Goal: Information Seeking & Learning: Learn about a topic

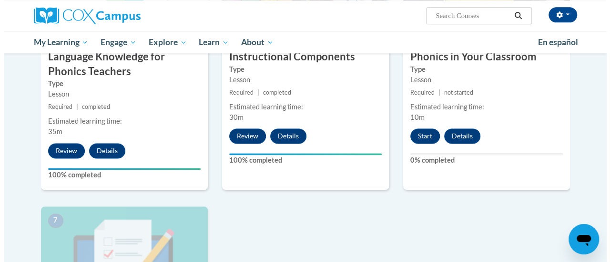
scroll to position [579, 0]
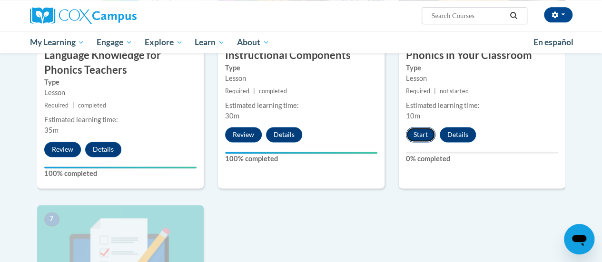
click at [417, 132] on button "Start" at bounding box center [421, 134] width 30 height 15
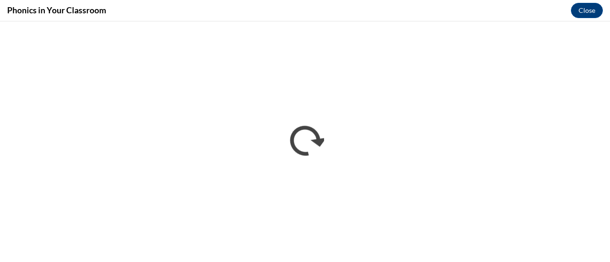
scroll to position [0, 0]
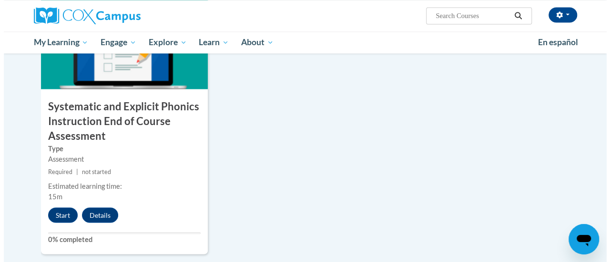
scroll to position [791, 0]
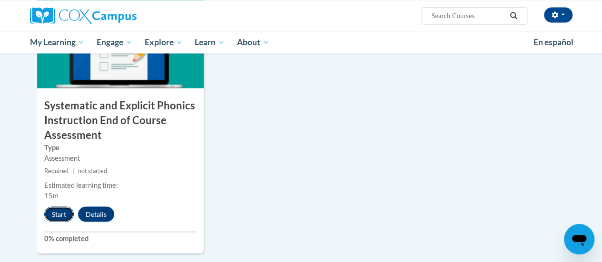
click at [55, 208] on button "Start" at bounding box center [59, 214] width 30 height 15
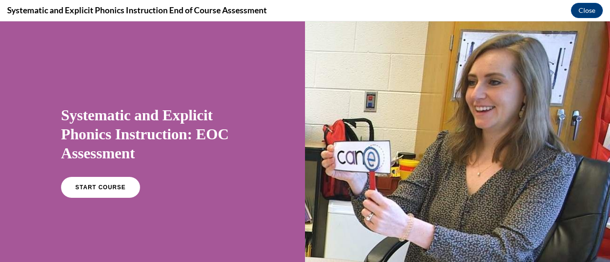
scroll to position [0, 0]
click at [103, 195] on link "START COURSE" at bounding box center [100, 188] width 83 height 22
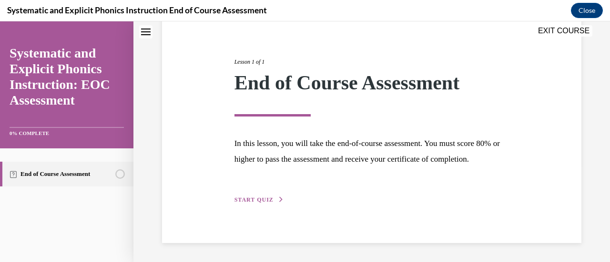
scroll to position [111, 0]
click at [258, 203] on span "START QUIZ" at bounding box center [253, 200] width 39 height 7
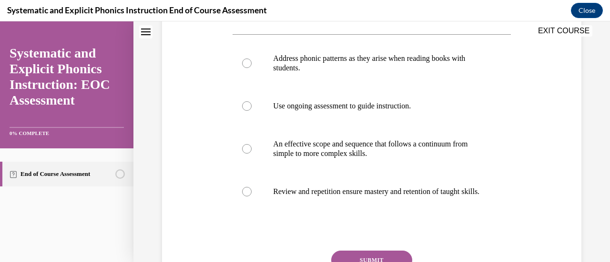
scroll to position [195, 0]
click at [472, 70] on p "Address phonic patterns as they arise when reading books with students." at bounding box center [379, 62] width 213 height 19
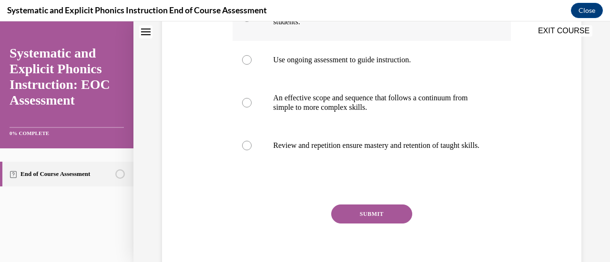
scroll to position [253, 0]
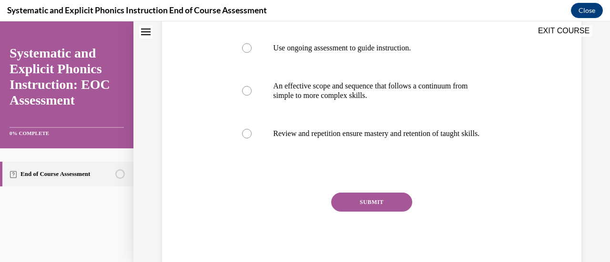
click at [379, 212] on button "SUBMIT" at bounding box center [371, 202] width 81 height 19
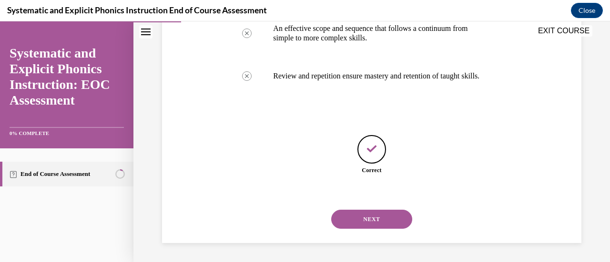
click at [385, 221] on button "NEXT" at bounding box center [371, 219] width 81 height 19
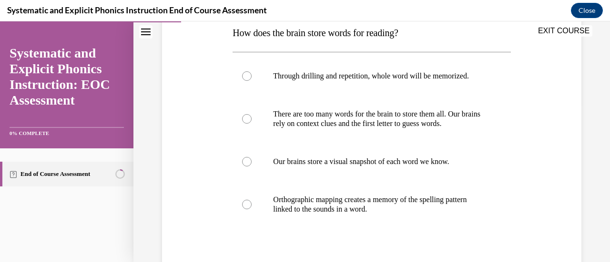
scroll to position [159, 0]
click at [390, 205] on p "Orthographic mapping creates a memory of the spelling pattern linked to the sou…" at bounding box center [379, 204] width 213 height 19
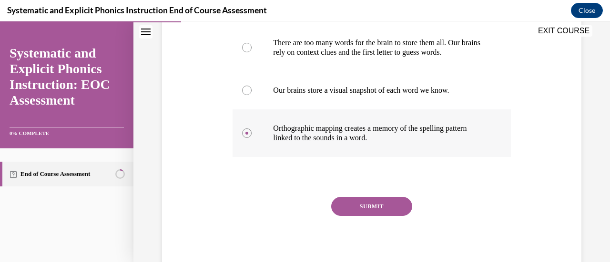
scroll to position [232, 0]
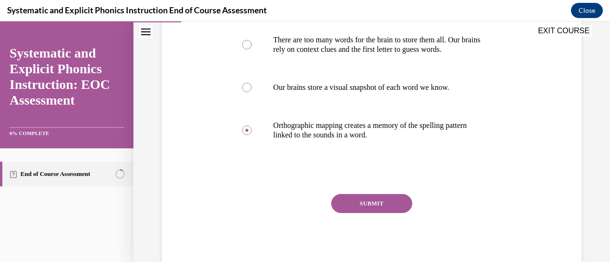
click at [390, 210] on button "SUBMIT" at bounding box center [371, 203] width 81 height 19
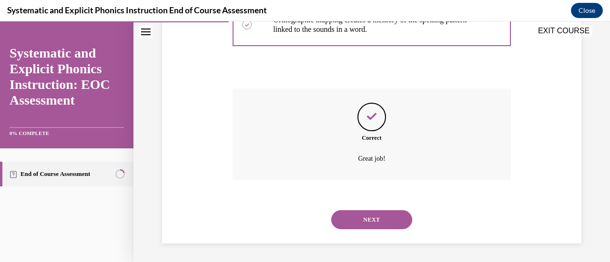
click at [391, 227] on button "NEXT" at bounding box center [371, 219] width 81 height 19
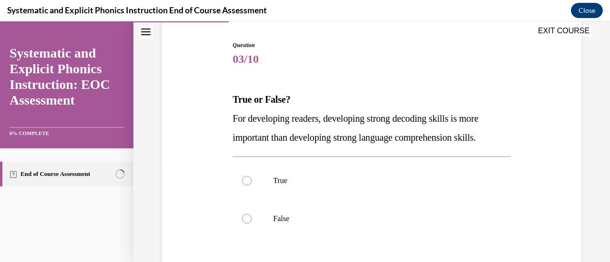
scroll to position [92, 0]
click at [409, 188] on div at bounding box center [371, 180] width 278 height 38
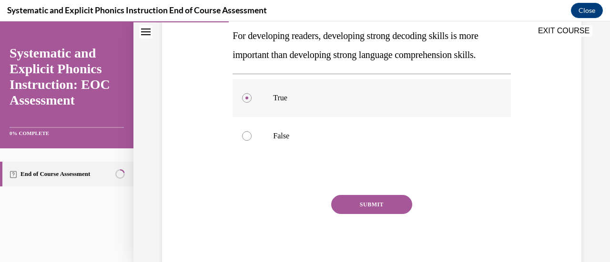
scroll to position [175, 0]
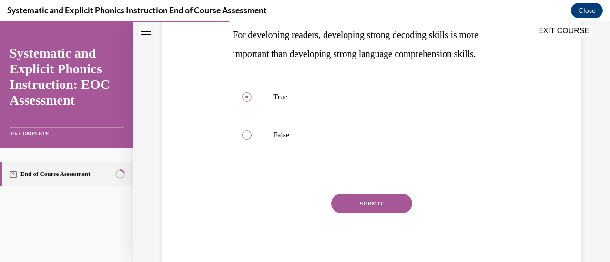
click at [389, 200] on button "SUBMIT" at bounding box center [371, 203] width 81 height 19
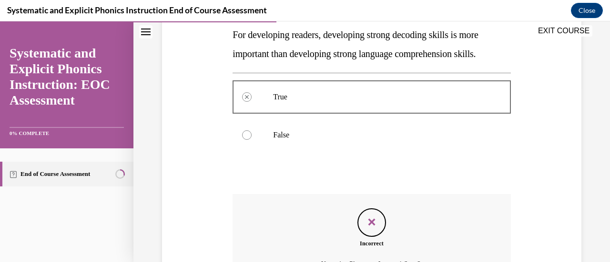
click at [429, 150] on div at bounding box center [371, 135] width 278 height 38
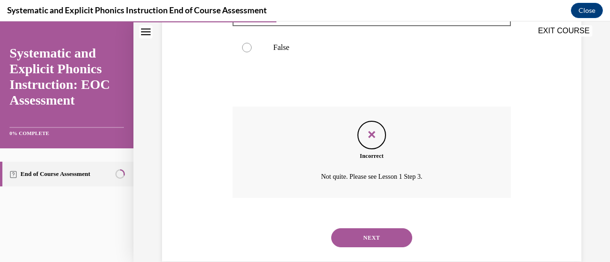
scroll to position [267, 0]
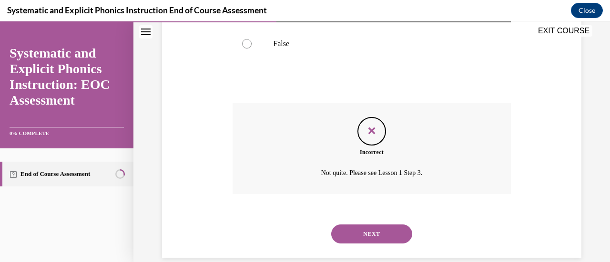
click at [393, 237] on button "NEXT" at bounding box center [371, 234] width 81 height 19
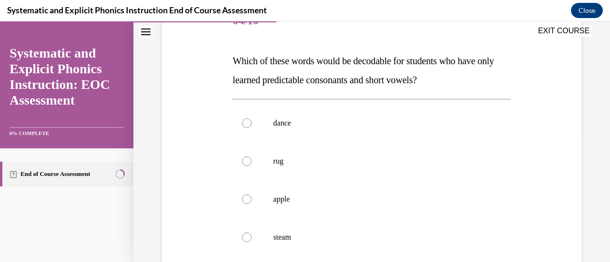
scroll to position [127, 0]
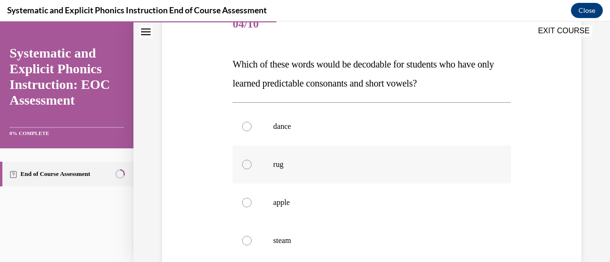
click at [428, 174] on div at bounding box center [371, 165] width 278 height 38
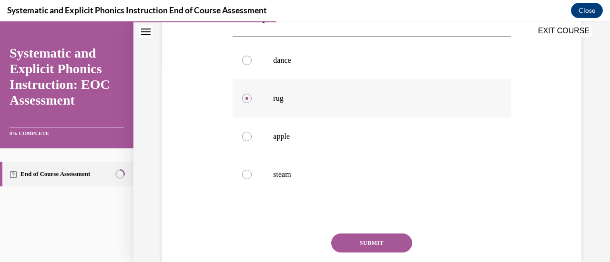
scroll to position [197, 0]
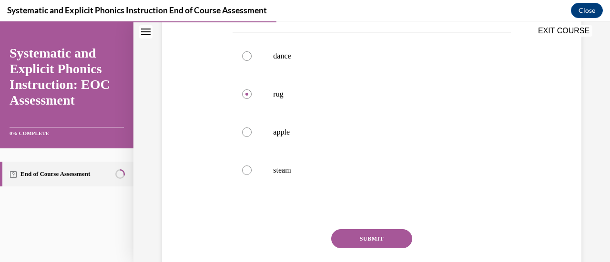
click at [383, 245] on button "SUBMIT" at bounding box center [371, 239] width 81 height 19
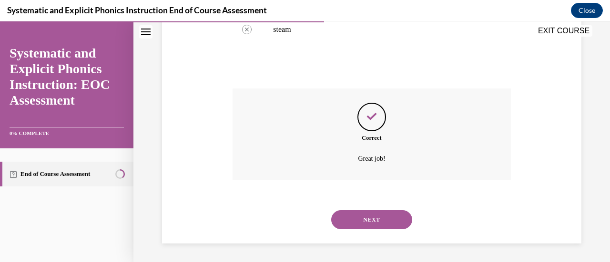
click at [385, 224] on button "NEXT" at bounding box center [371, 219] width 81 height 19
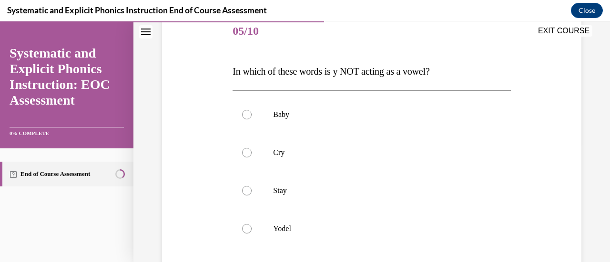
scroll to position [120, 0]
click at [387, 241] on div at bounding box center [371, 228] width 278 height 38
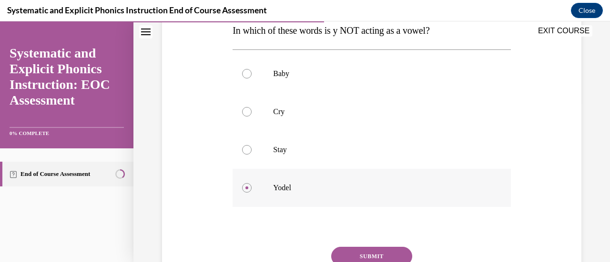
scroll to position [213, 0]
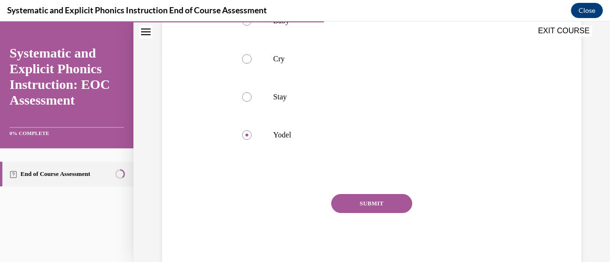
click at [389, 208] on button "SUBMIT" at bounding box center [371, 203] width 81 height 19
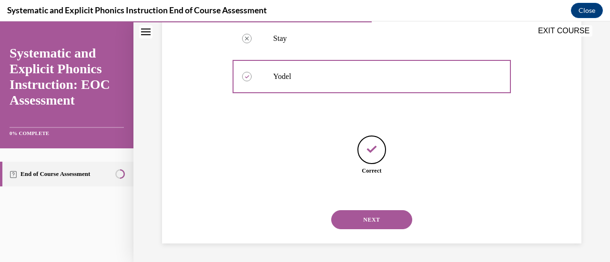
click at [388, 227] on button "NEXT" at bounding box center [371, 219] width 81 height 19
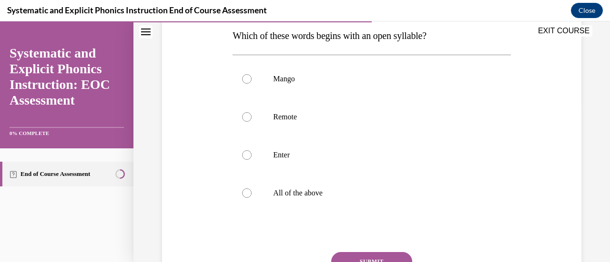
scroll to position [157, 0]
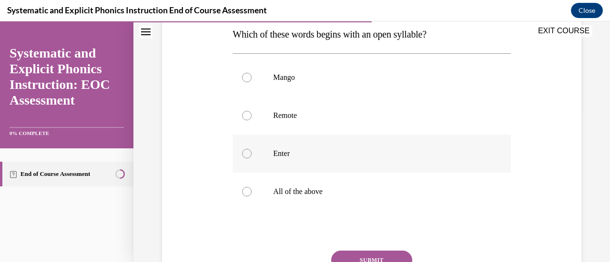
click at [419, 163] on div at bounding box center [371, 154] width 278 height 38
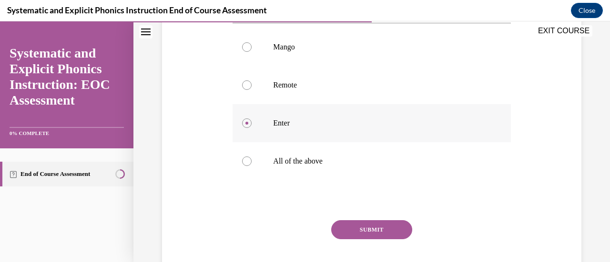
scroll to position [197, 0]
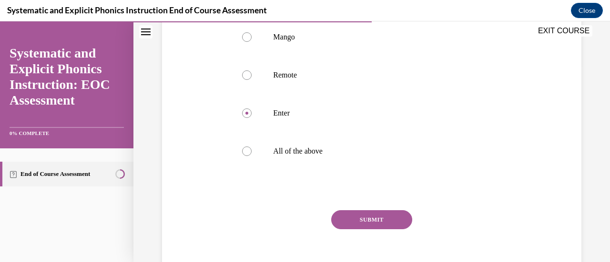
click at [391, 229] on button "SUBMIT" at bounding box center [371, 219] width 81 height 19
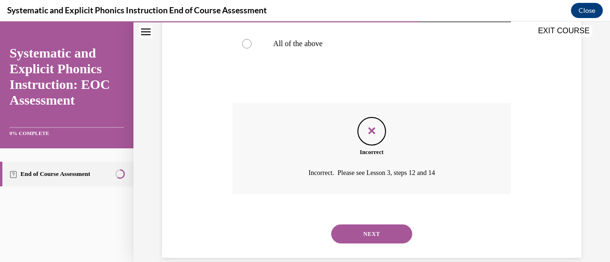
click at [390, 241] on button "NEXT" at bounding box center [371, 234] width 81 height 19
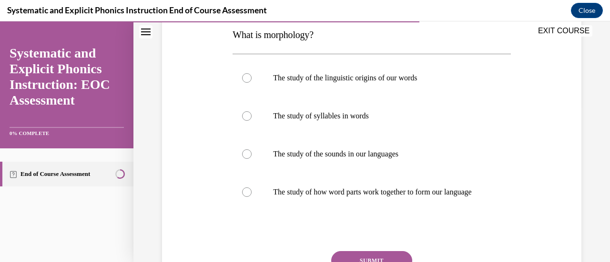
scroll to position [160, 0]
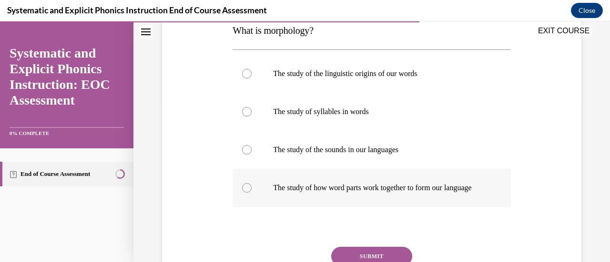
click at [341, 207] on div at bounding box center [371, 188] width 278 height 38
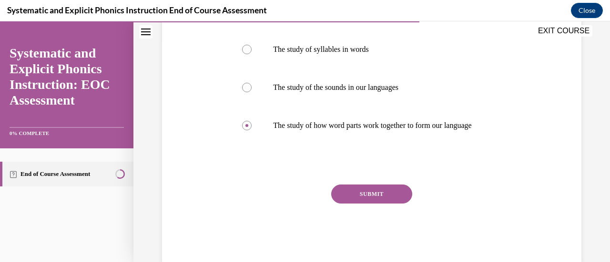
click at [356, 196] on button "SUBMIT" at bounding box center [371, 194] width 81 height 19
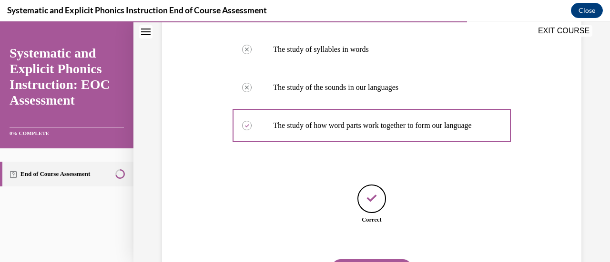
scroll to position [281, 0]
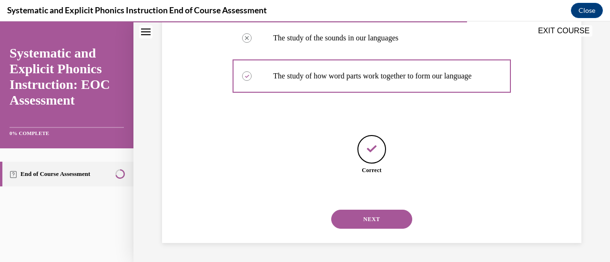
click at [366, 227] on button "NEXT" at bounding box center [371, 219] width 81 height 19
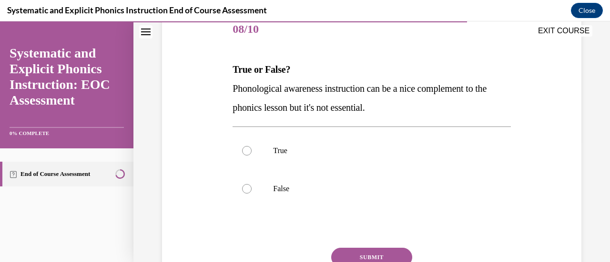
scroll to position [121, 0]
click at [293, 190] on p "False" at bounding box center [379, 189] width 213 height 10
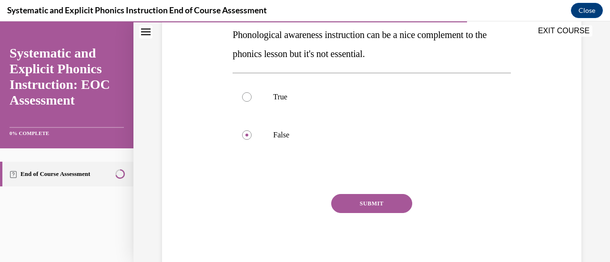
click at [380, 201] on button "SUBMIT" at bounding box center [371, 203] width 81 height 19
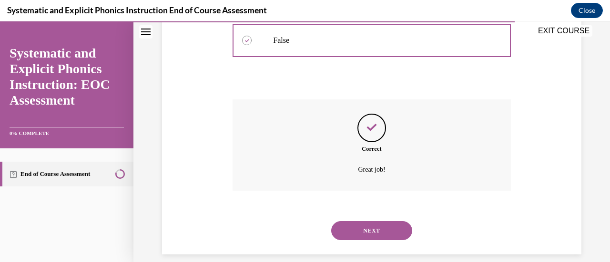
scroll to position [274, 0]
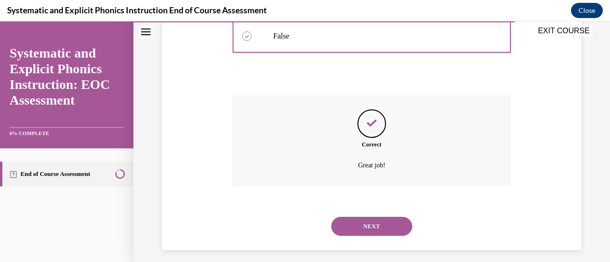
click at [380, 231] on button "NEXT" at bounding box center [371, 226] width 81 height 19
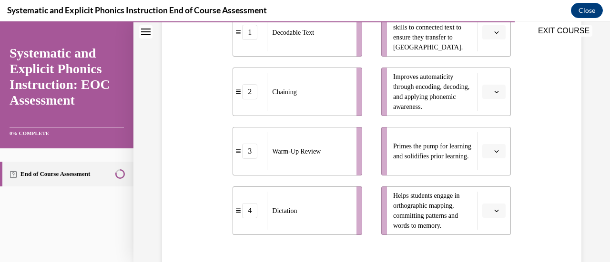
scroll to position [245, 0]
click at [486, 145] on button "button" at bounding box center [493, 151] width 23 height 14
click at [487, 226] on div "3" at bounding box center [485, 229] width 23 height 19
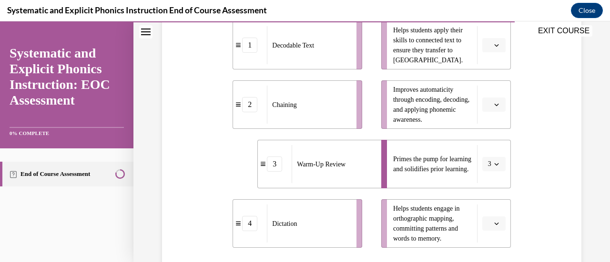
scroll to position [231, 0]
click at [494, 223] on icon "button" at bounding box center [496, 224] width 5 height 5
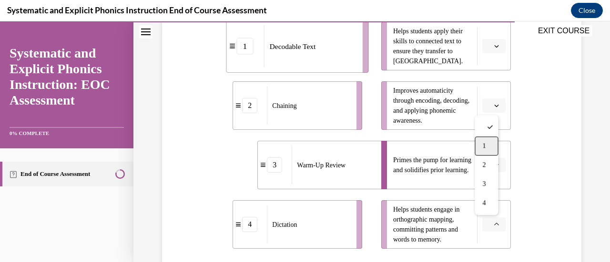
click at [490, 150] on div "1" at bounding box center [485, 146] width 23 height 19
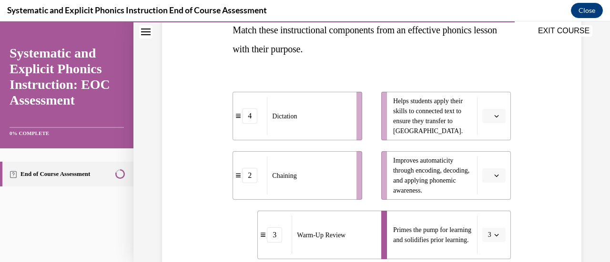
scroll to position [160, 0]
click at [489, 172] on button "button" at bounding box center [493, 176] width 23 height 14
click at [489, 120] on div "2" at bounding box center [485, 116] width 23 height 19
click at [488, 119] on span "Please select an option" at bounding box center [489, 117] width 3 height 10
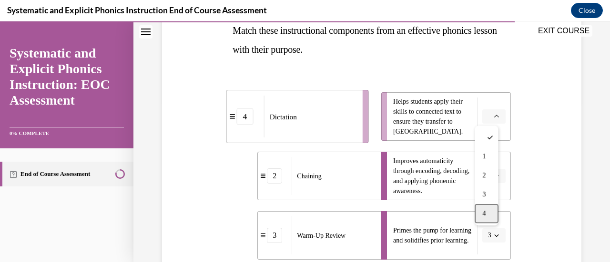
click at [482, 214] on span "4" at bounding box center [483, 214] width 3 height 8
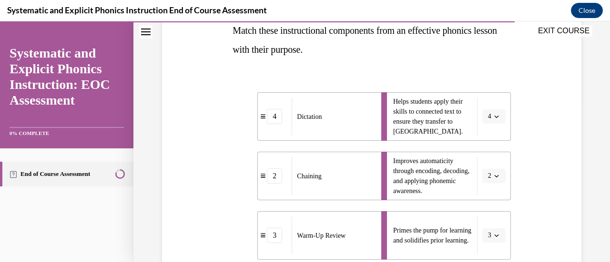
scroll to position [326, 0]
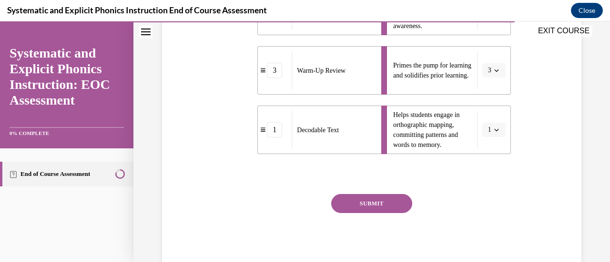
click at [372, 206] on button "SUBMIT" at bounding box center [371, 203] width 81 height 19
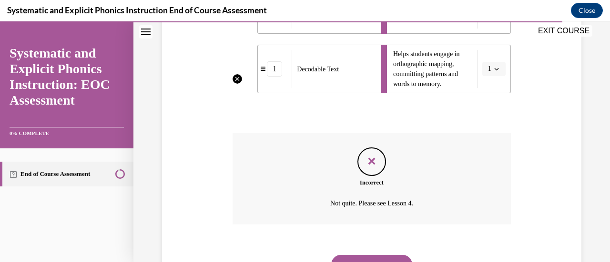
scroll to position [431, 0]
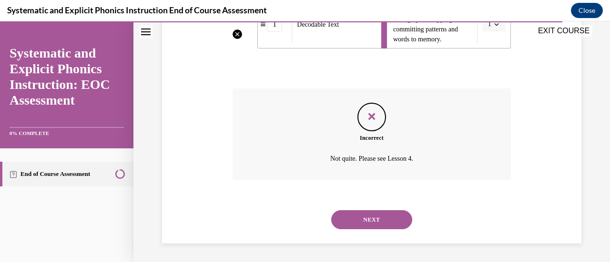
click at [373, 218] on button "NEXT" at bounding box center [371, 219] width 81 height 19
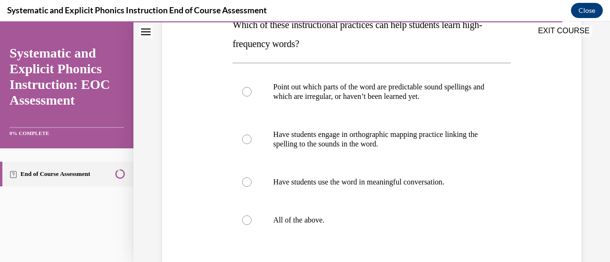
scroll to position [167, 0]
click at [360, 217] on p "All of the above." at bounding box center [379, 220] width 213 height 10
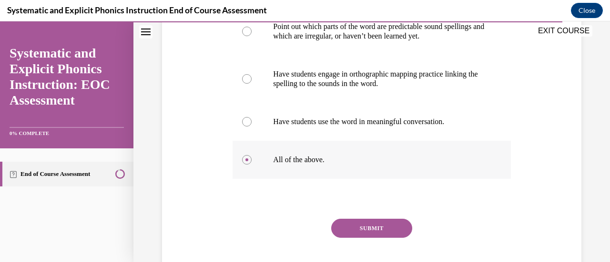
scroll to position [251, 0]
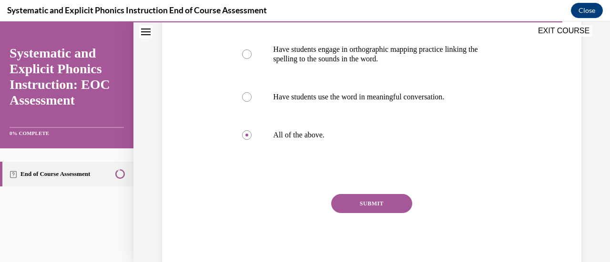
click at [361, 201] on button "SUBMIT" at bounding box center [371, 203] width 81 height 19
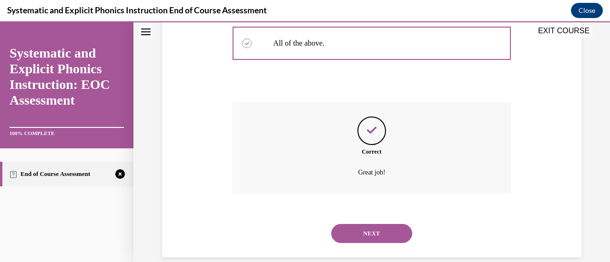
scroll to position [357, 0]
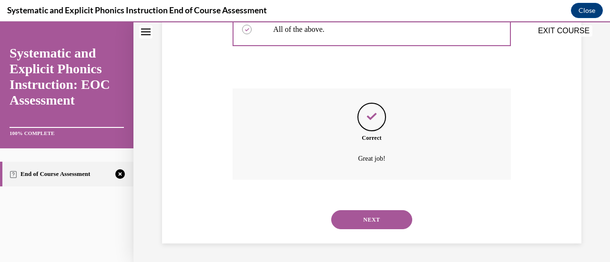
click at [365, 222] on button "NEXT" at bounding box center [371, 219] width 81 height 19
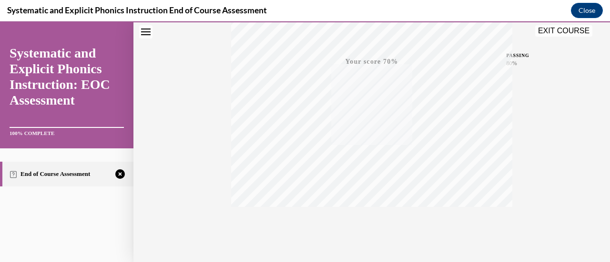
scroll to position [247, 0]
click at [372, 200] on icon "button" at bounding box center [372, 205] width 34 height 10
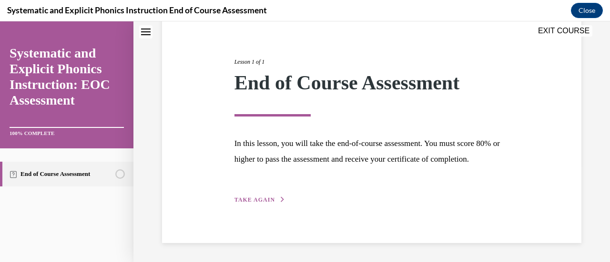
click at [270, 202] on span "TAKE AGAIN" at bounding box center [254, 200] width 40 height 7
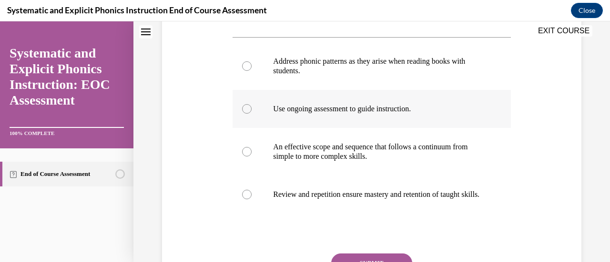
scroll to position [193, 0]
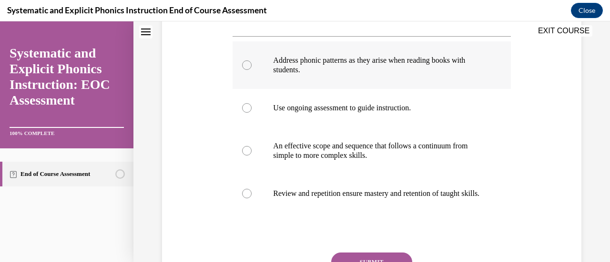
click at [308, 67] on p "Address phonic patterns as they arise when reading books with students." at bounding box center [379, 65] width 213 height 19
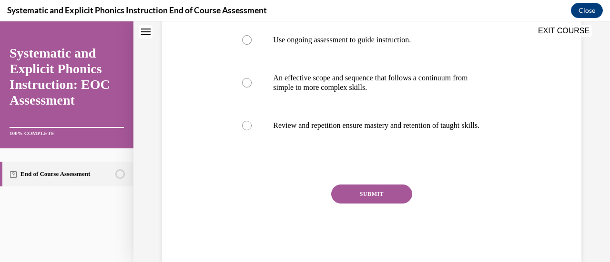
click at [366, 204] on button "SUBMIT" at bounding box center [371, 194] width 81 height 19
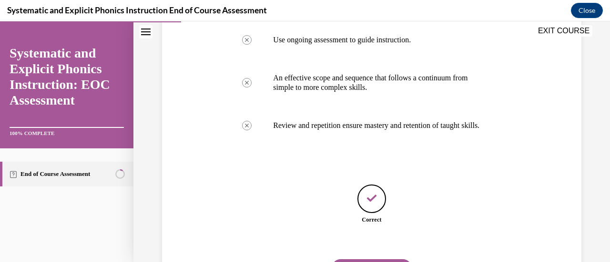
scroll to position [320, 0]
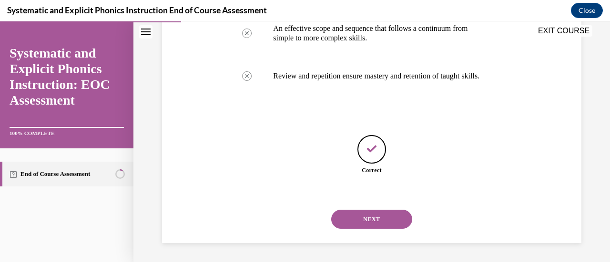
click at [370, 215] on button "NEXT" at bounding box center [371, 219] width 81 height 19
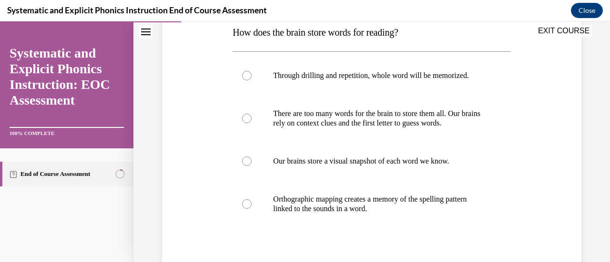
scroll to position [159, 0]
click at [392, 202] on p "Orthographic mapping creates a memory of the spelling pattern linked to the sou…" at bounding box center [379, 203] width 213 height 19
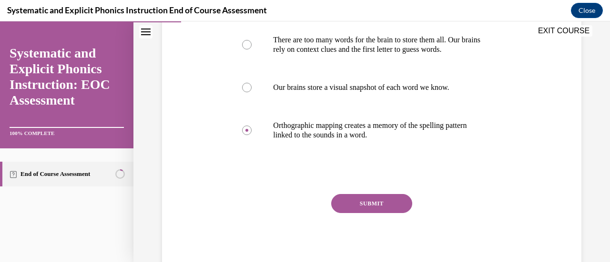
click at [388, 204] on button "SUBMIT" at bounding box center [371, 203] width 81 height 19
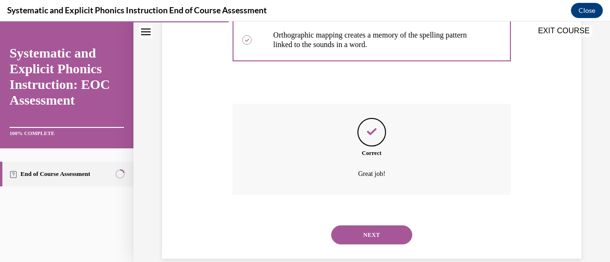
scroll to position [338, 0]
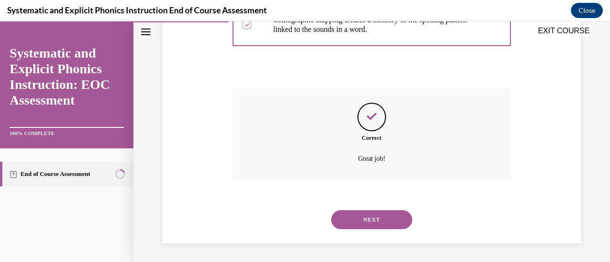
click at [382, 219] on button "NEXT" at bounding box center [371, 219] width 81 height 19
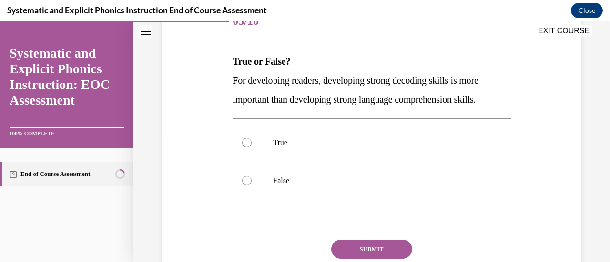
scroll to position [130, 0]
click at [300, 144] on p "True" at bounding box center [379, 143] width 213 height 10
click at [360, 247] on button "SUBMIT" at bounding box center [371, 249] width 81 height 19
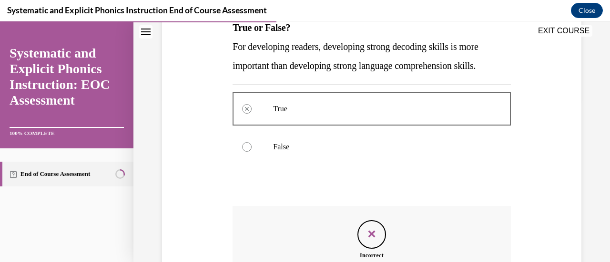
scroll to position [281, 0]
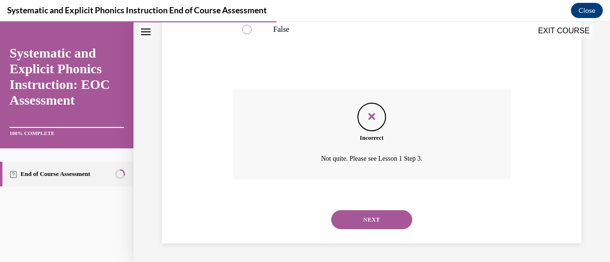
click at [363, 217] on button "NEXT" at bounding box center [371, 219] width 81 height 19
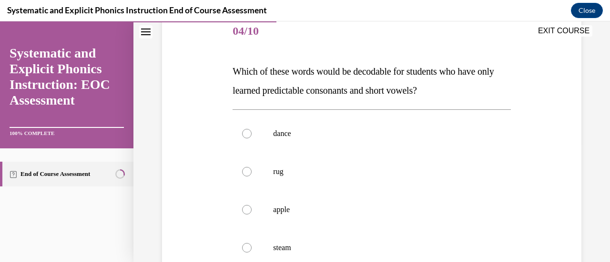
scroll to position [120, 0]
click at [361, 180] on div at bounding box center [371, 171] width 278 height 38
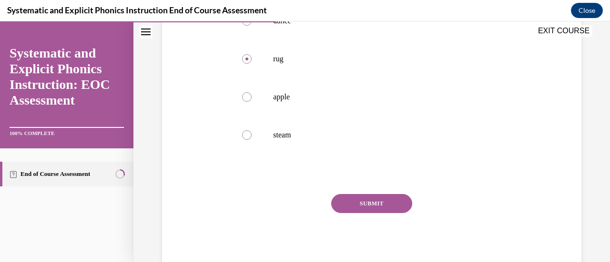
click at [362, 204] on button "SUBMIT" at bounding box center [371, 203] width 81 height 19
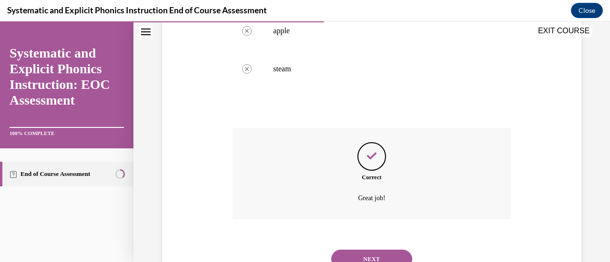
scroll to position [338, 0]
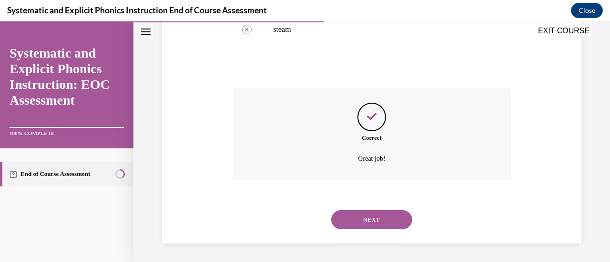
click at [364, 220] on button "NEXT" at bounding box center [371, 219] width 81 height 19
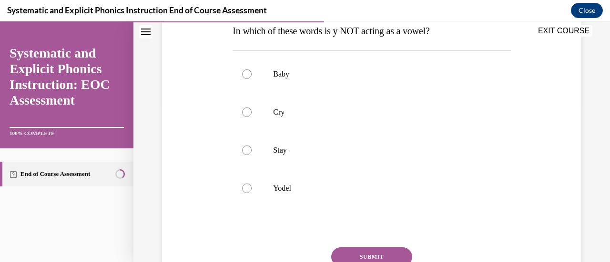
scroll to position [176, 0]
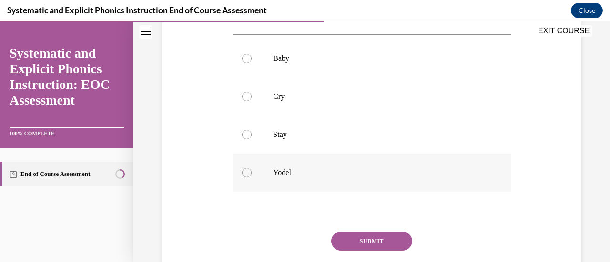
click at [351, 163] on div at bounding box center [371, 173] width 278 height 38
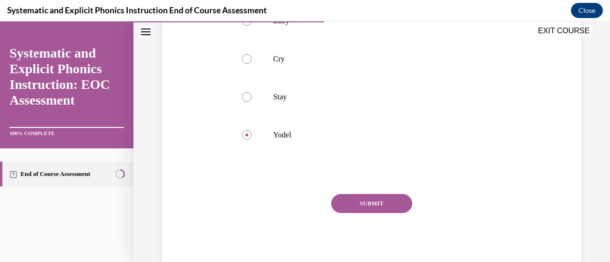
click at [360, 201] on button "SUBMIT" at bounding box center [371, 203] width 81 height 19
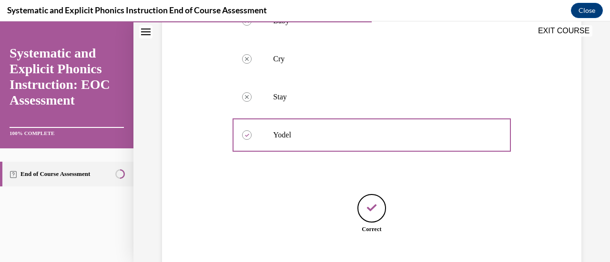
scroll to position [272, 0]
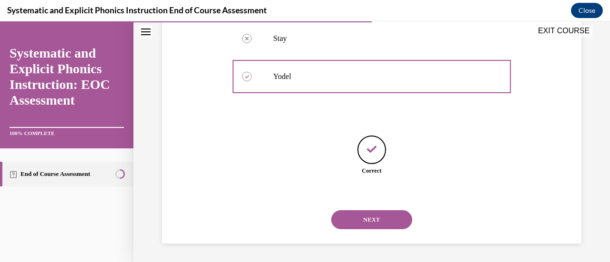
click at [365, 217] on button "NEXT" at bounding box center [371, 219] width 81 height 19
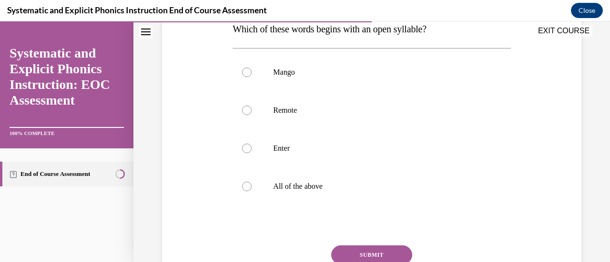
scroll to position [162, 0]
click at [363, 140] on div at bounding box center [371, 148] width 278 height 38
click at [371, 251] on button "SUBMIT" at bounding box center [371, 254] width 81 height 19
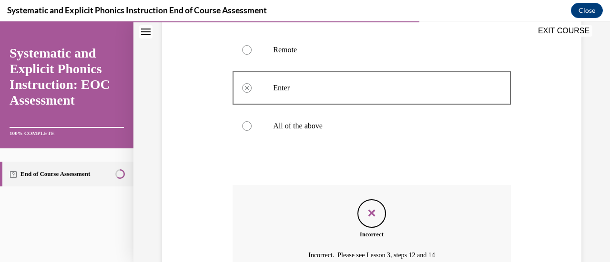
scroll to position [319, 0]
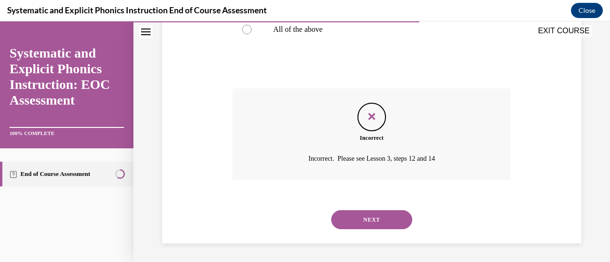
click at [375, 225] on button "NEXT" at bounding box center [371, 219] width 81 height 19
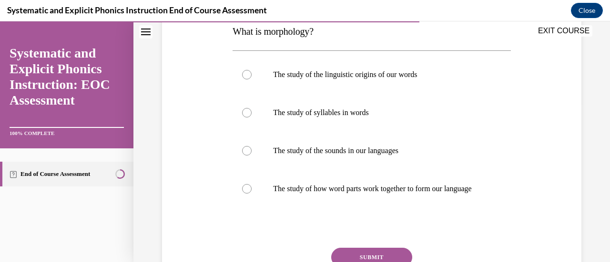
scroll to position [160, 0]
click at [380, 187] on p "The study of how word parts work together to form our language" at bounding box center [379, 189] width 213 height 10
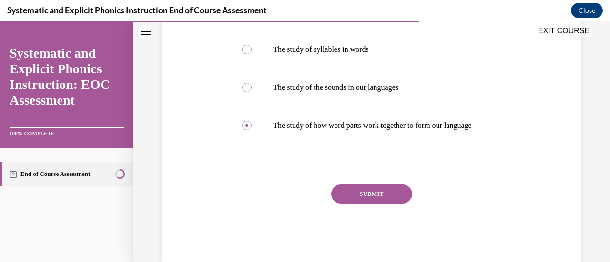
click at [378, 202] on button "SUBMIT" at bounding box center [371, 194] width 81 height 19
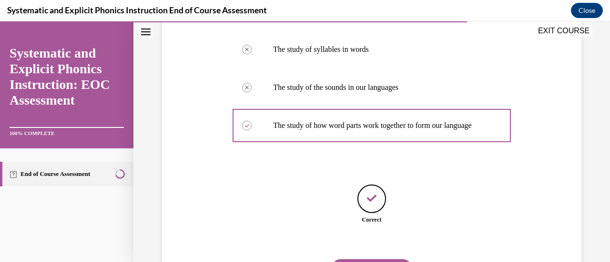
scroll to position [281, 0]
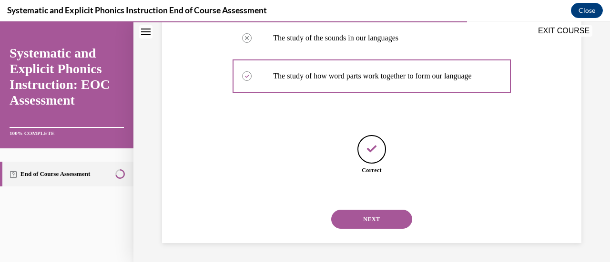
click at [380, 220] on button "NEXT" at bounding box center [371, 219] width 81 height 19
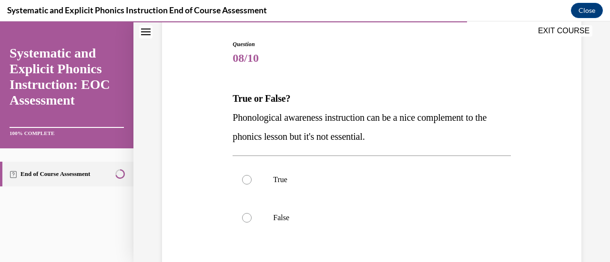
scroll to position [95, 0]
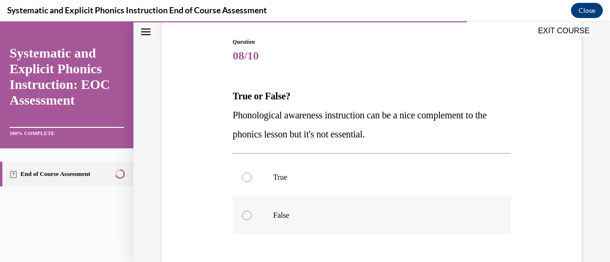
click at [369, 214] on p "False" at bounding box center [379, 216] width 213 height 10
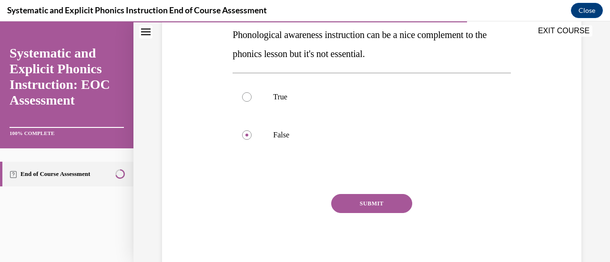
click at [370, 201] on button "SUBMIT" at bounding box center [371, 203] width 81 height 19
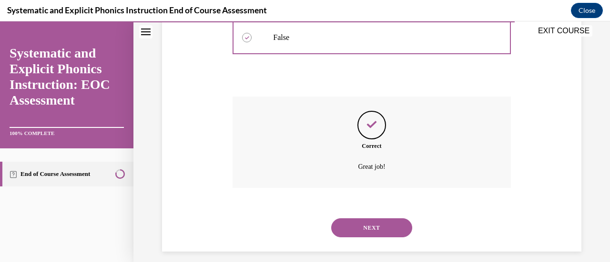
scroll to position [281, 0]
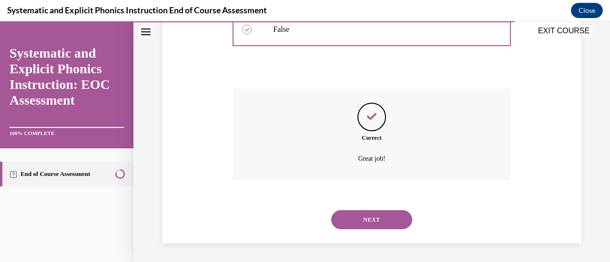
click at [370, 217] on button "NEXT" at bounding box center [371, 219] width 81 height 19
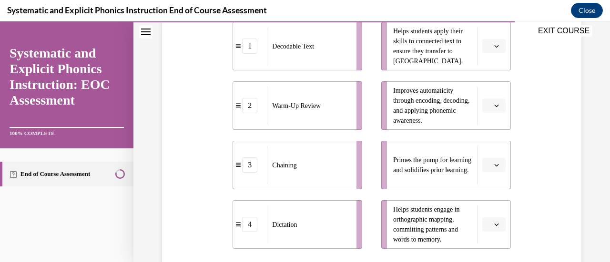
scroll to position [235, 0]
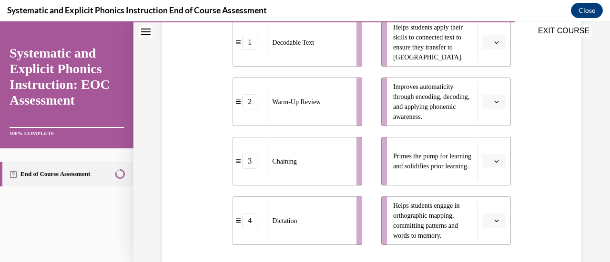
click at [488, 157] on span "Please select an option" at bounding box center [489, 162] width 3 height 10
click at [491, 97] on div "2" at bounding box center [485, 101] width 23 height 19
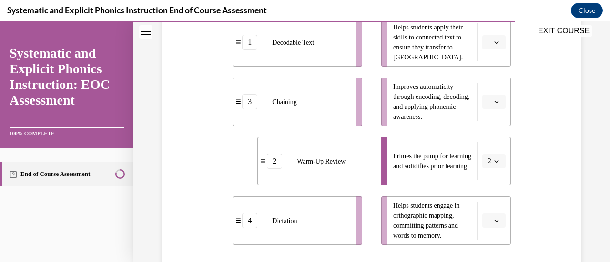
click at [490, 39] on div "EXIT COURSE" at bounding box center [366, 31] width 467 height 21
click at [490, 41] on div "EXIT COURSE" at bounding box center [366, 31] width 467 height 21
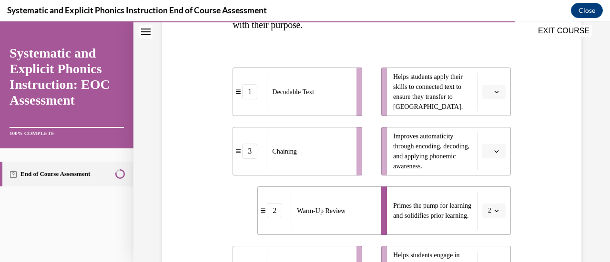
click at [492, 96] on button "button" at bounding box center [493, 92] width 23 height 14
click at [492, 188] on div "4" at bounding box center [485, 189] width 23 height 19
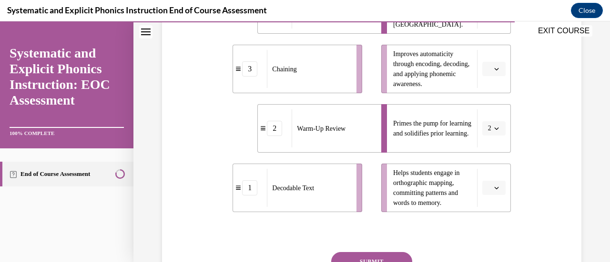
scroll to position [268, 0]
click at [494, 188] on icon "button" at bounding box center [496, 188] width 4 height 2
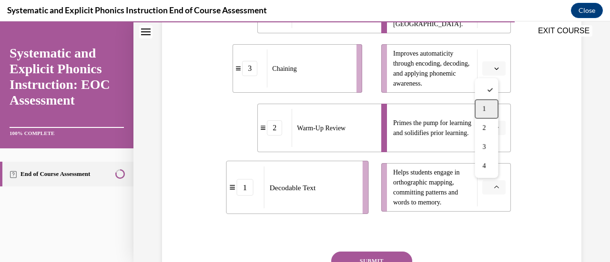
click at [494, 113] on div "1" at bounding box center [485, 109] width 23 height 19
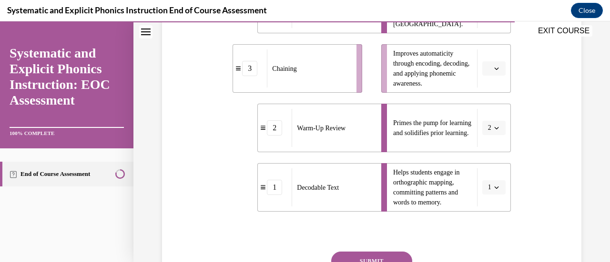
click at [494, 69] on icon "button" at bounding box center [496, 69] width 4 height 2
click at [490, 143] on div "3" at bounding box center [485, 146] width 23 height 19
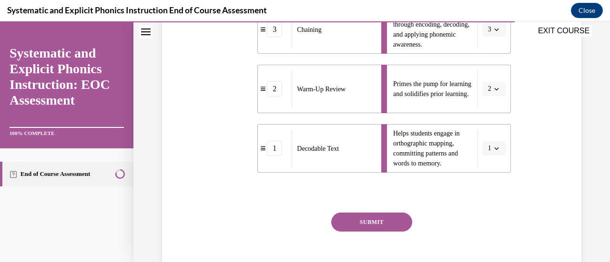
scroll to position [308, 0]
click at [380, 222] on button "SUBMIT" at bounding box center [371, 221] width 81 height 19
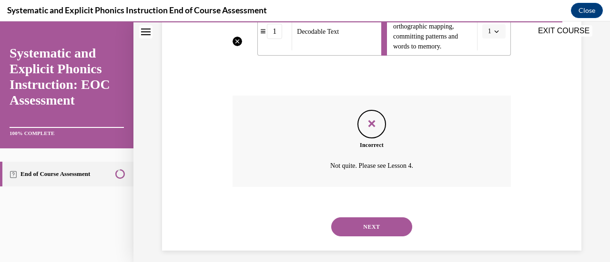
scroll to position [425, 0]
click at [378, 224] on button "NEXT" at bounding box center [371, 226] width 81 height 19
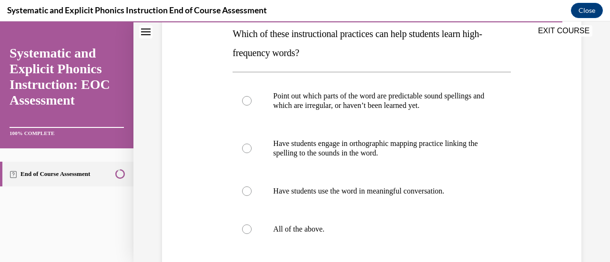
scroll to position [165, 0]
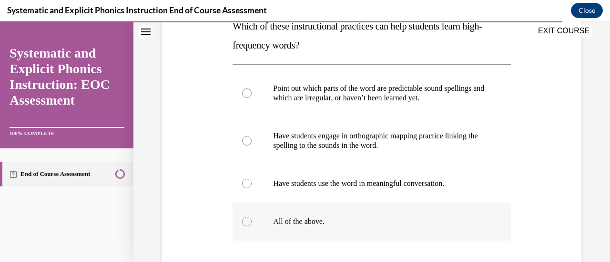
click at [355, 222] on p "All of the above." at bounding box center [379, 222] width 213 height 10
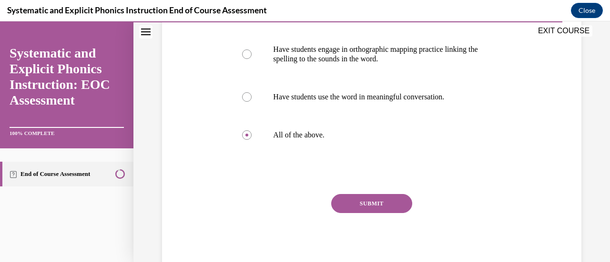
click at [361, 203] on button "SUBMIT" at bounding box center [371, 203] width 81 height 19
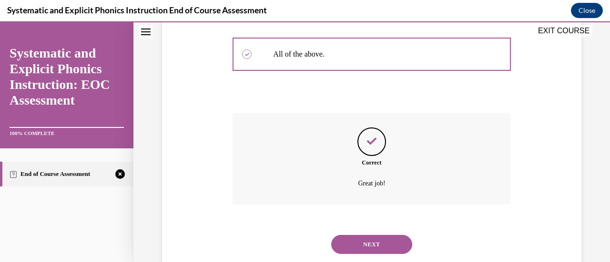
scroll to position [342, 0]
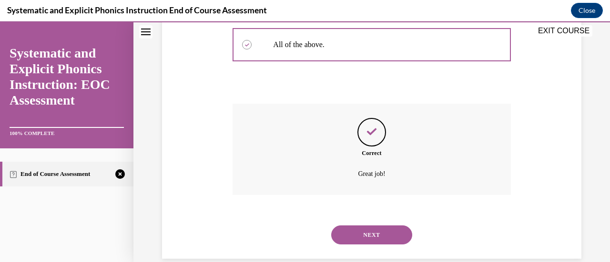
click at [367, 237] on button "NEXT" at bounding box center [371, 235] width 81 height 19
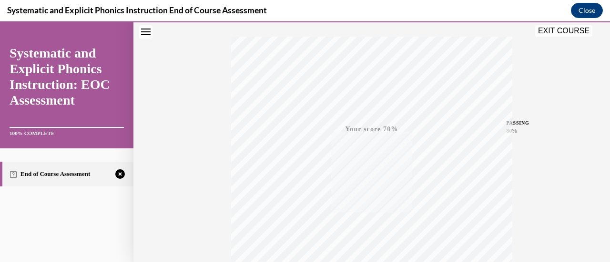
scroll to position [247, 0]
click at [367, 204] on icon "button" at bounding box center [372, 205] width 34 height 10
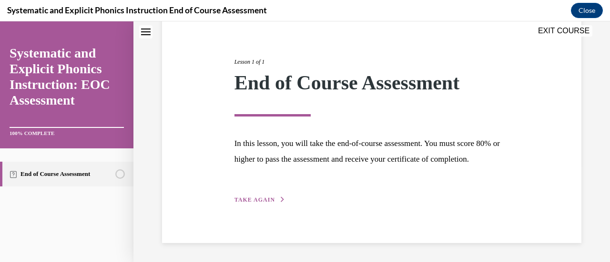
click at [258, 198] on span "TAKE AGAIN" at bounding box center [254, 200] width 40 height 7
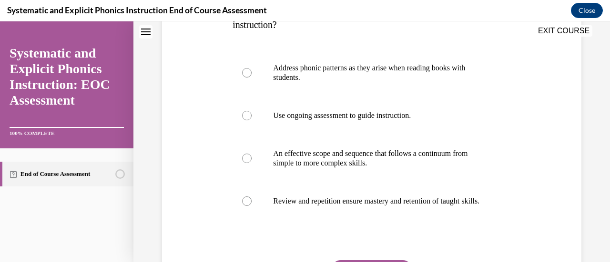
scroll to position [186, 0]
click at [284, 67] on p "Address phonic patterns as they arise when reading books with students." at bounding box center [379, 72] width 213 height 19
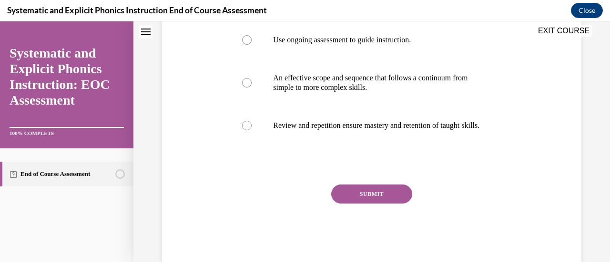
click at [356, 198] on button "SUBMIT" at bounding box center [371, 194] width 81 height 19
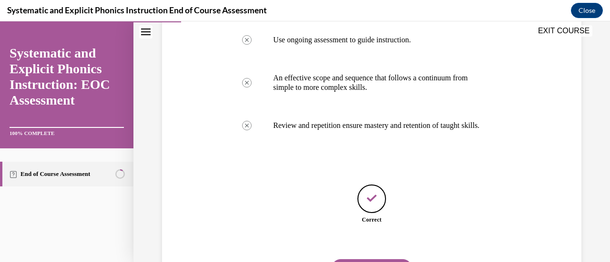
scroll to position [320, 0]
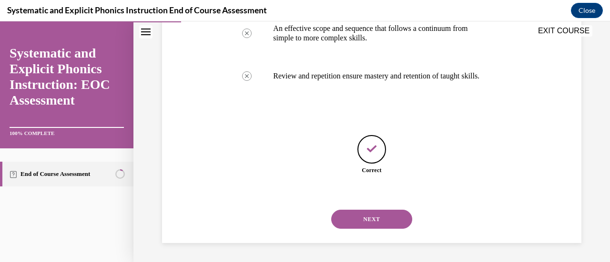
click at [365, 224] on button "NEXT" at bounding box center [371, 219] width 81 height 19
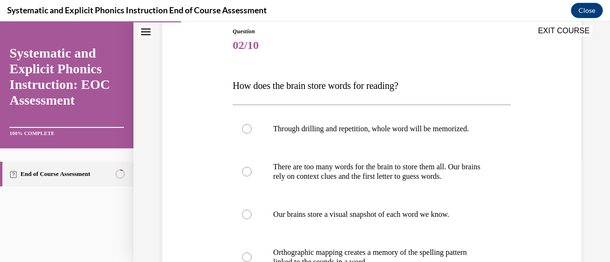
scroll to position [159, 0]
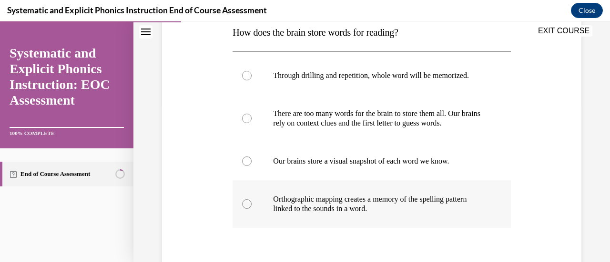
click at [335, 209] on p "Orthographic mapping creates a memory of the spelling pattern linked to the sou…" at bounding box center [379, 204] width 213 height 19
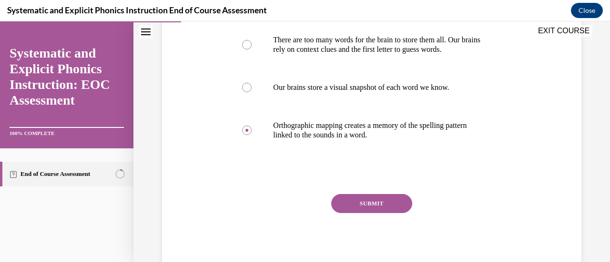
click at [350, 201] on button "SUBMIT" at bounding box center [371, 203] width 81 height 19
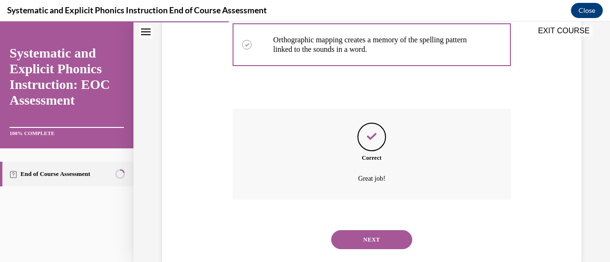
scroll to position [338, 0]
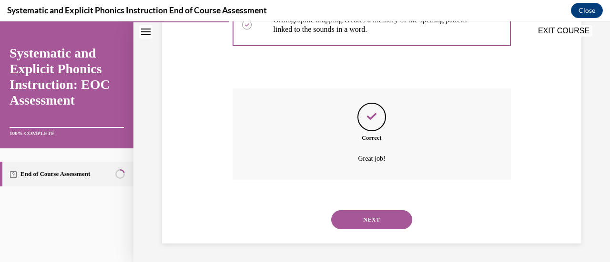
click at [360, 215] on button "NEXT" at bounding box center [371, 219] width 81 height 19
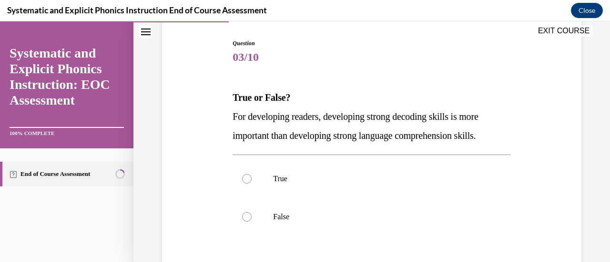
scroll to position [94, 0]
click at [289, 178] on p "True" at bounding box center [379, 179] width 213 height 10
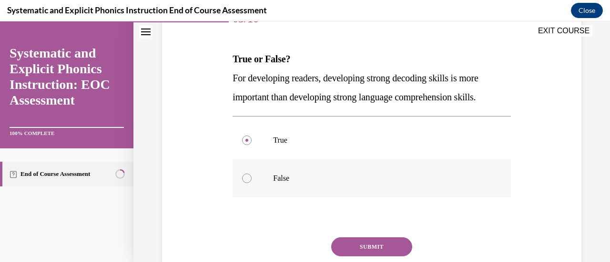
scroll to position [133, 0]
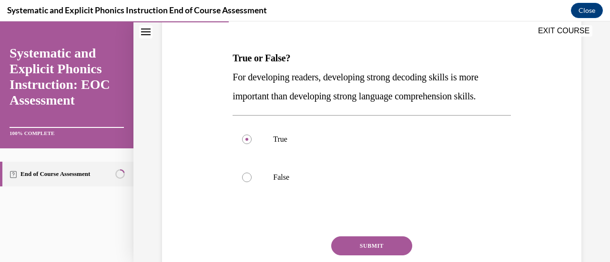
click at [366, 247] on button "SUBMIT" at bounding box center [371, 246] width 81 height 19
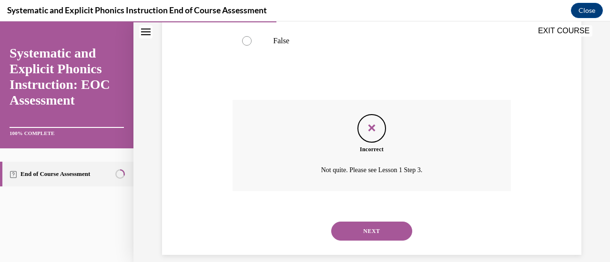
scroll to position [270, 0]
click at [374, 234] on button "NEXT" at bounding box center [371, 230] width 81 height 19
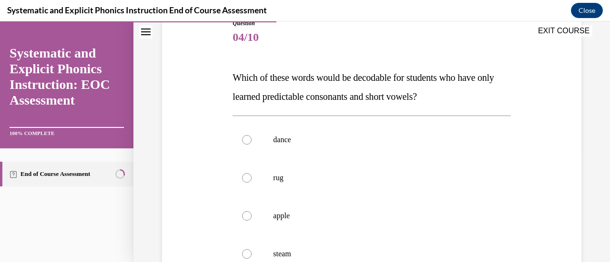
scroll to position [121, 0]
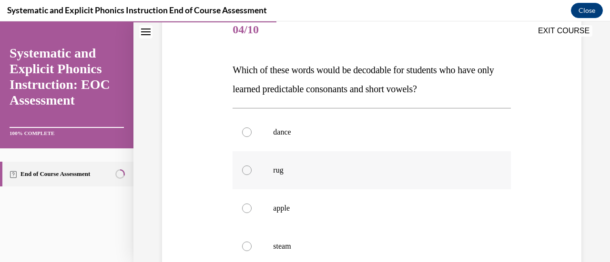
click at [307, 171] on p "rug" at bounding box center [379, 171] width 213 height 10
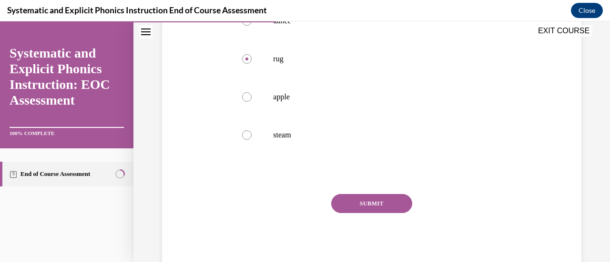
click at [347, 200] on button "SUBMIT" at bounding box center [371, 203] width 81 height 19
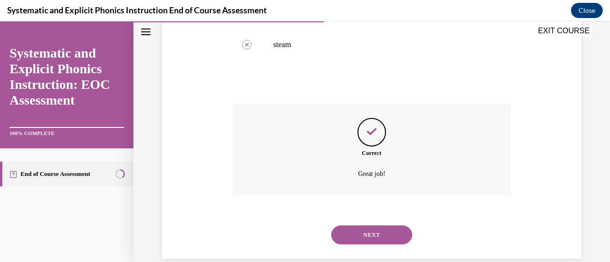
scroll to position [338, 0]
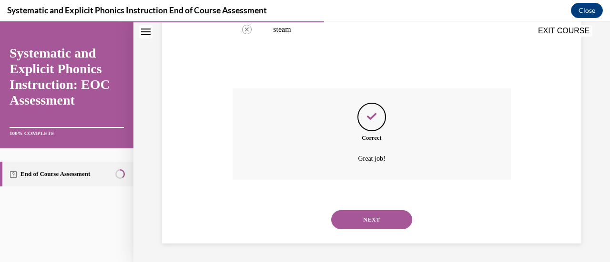
click at [363, 222] on button "NEXT" at bounding box center [371, 219] width 81 height 19
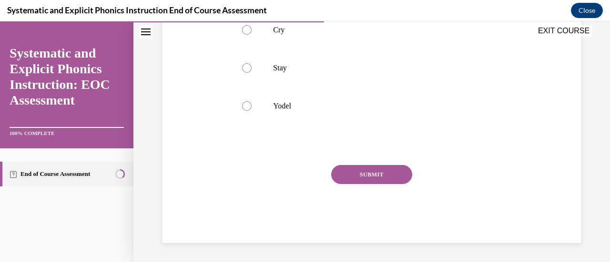
scroll to position [29, 0]
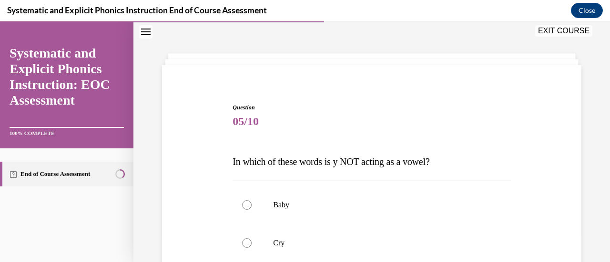
click at [363, 222] on div at bounding box center [371, 205] width 278 height 38
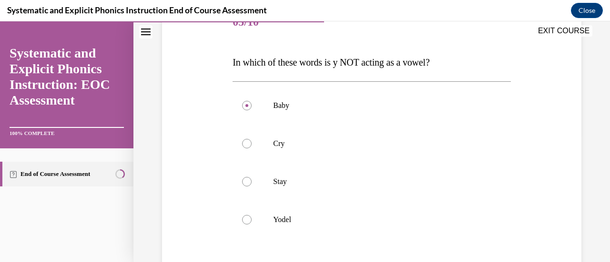
scroll to position [130, 0]
click at [350, 209] on div at bounding box center [371, 219] width 278 height 38
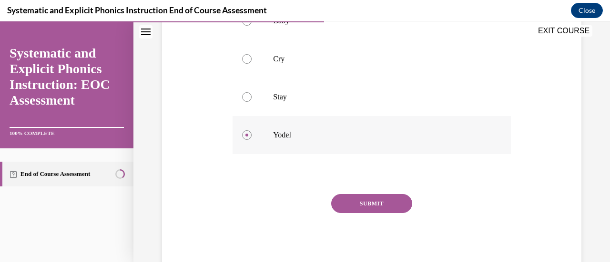
click at [350, 209] on button "SUBMIT" at bounding box center [371, 203] width 81 height 19
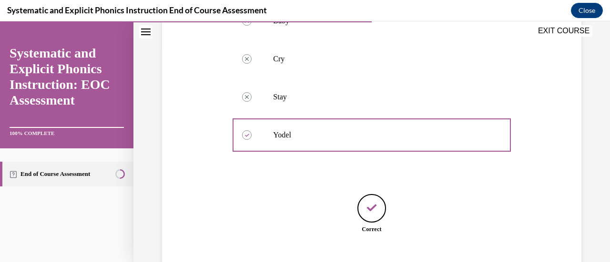
scroll to position [272, 0]
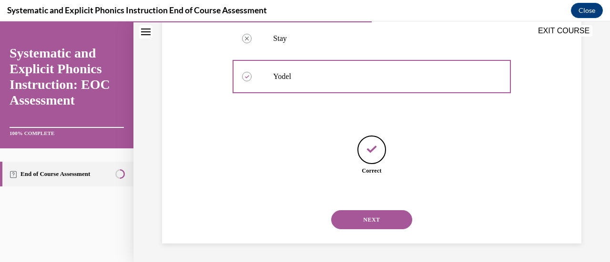
click at [353, 213] on button "NEXT" at bounding box center [371, 219] width 81 height 19
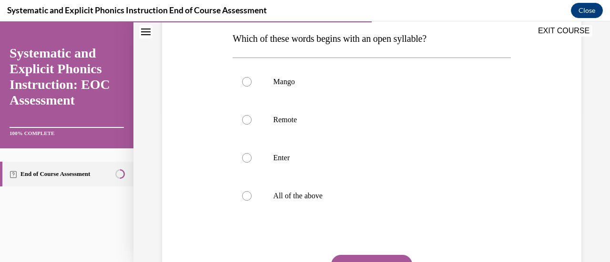
scroll to position [154, 0]
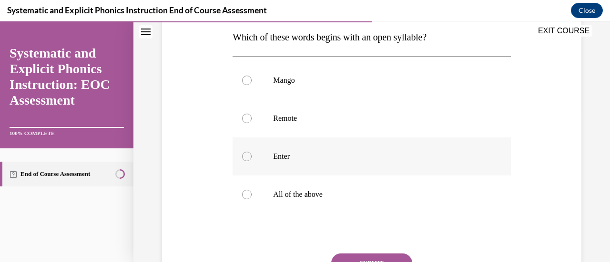
click at [327, 153] on p "Enter" at bounding box center [379, 157] width 213 height 10
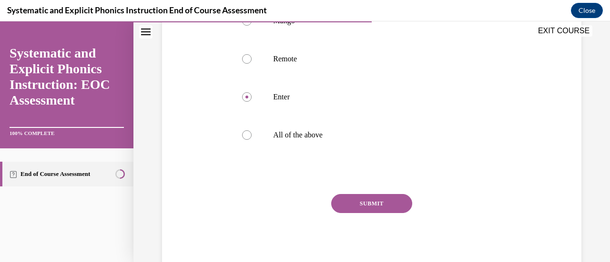
click at [359, 210] on button "SUBMIT" at bounding box center [371, 203] width 81 height 19
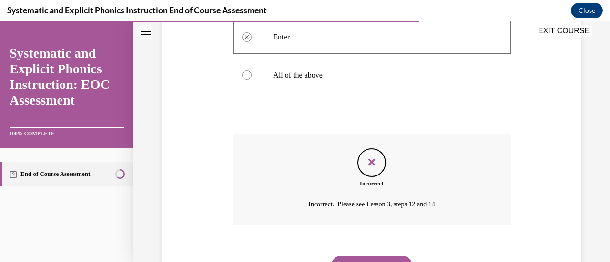
scroll to position [319, 0]
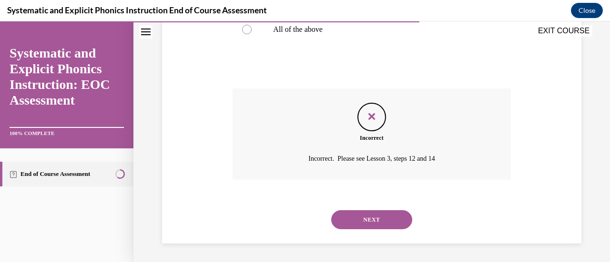
click at [367, 224] on button "NEXT" at bounding box center [371, 219] width 81 height 19
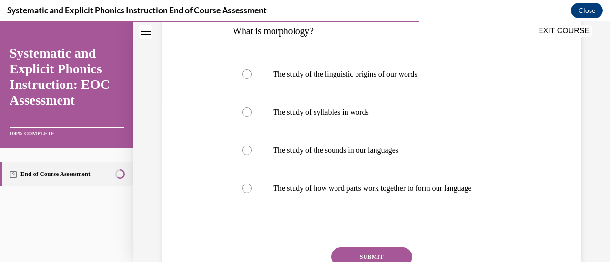
scroll to position [161, 0]
click at [345, 207] on div at bounding box center [371, 188] width 278 height 38
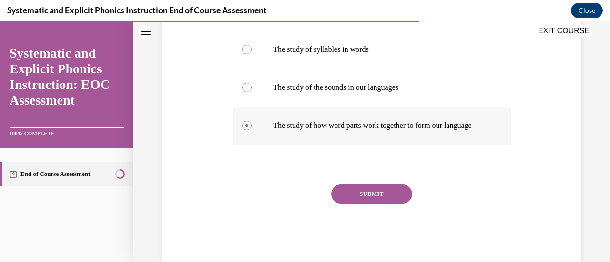
click at [345, 204] on button "SUBMIT" at bounding box center [371, 194] width 81 height 19
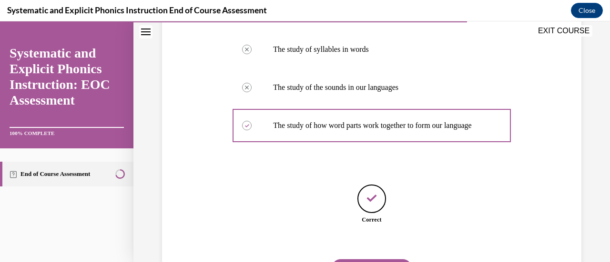
scroll to position [281, 0]
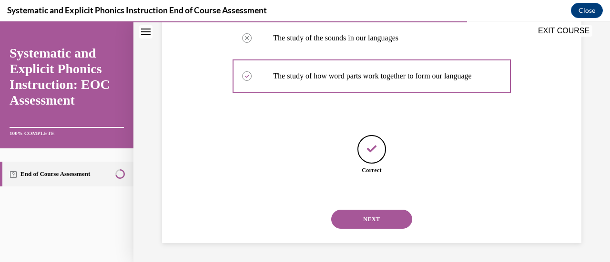
click at [349, 211] on button "NEXT" at bounding box center [371, 219] width 81 height 19
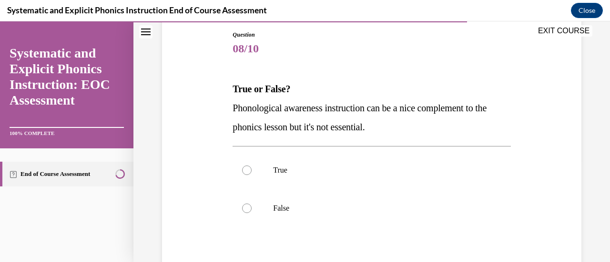
scroll to position [115, 0]
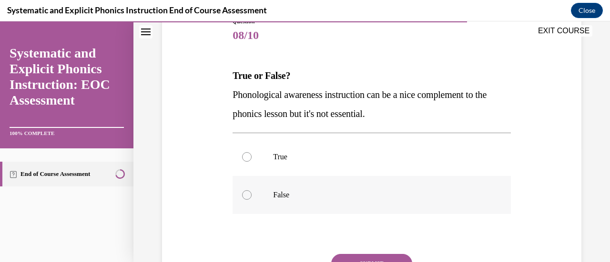
click at [328, 188] on div at bounding box center [371, 195] width 278 height 38
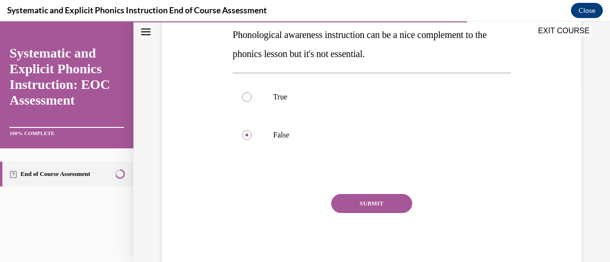
click at [347, 205] on button "SUBMIT" at bounding box center [371, 203] width 81 height 19
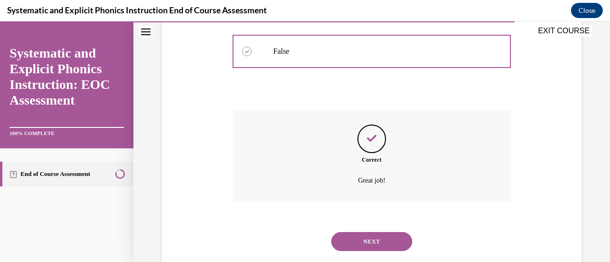
scroll to position [281, 0]
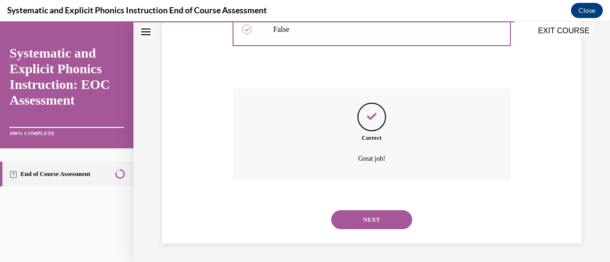
click at [382, 223] on button "NEXT" at bounding box center [371, 219] width 81 height 19
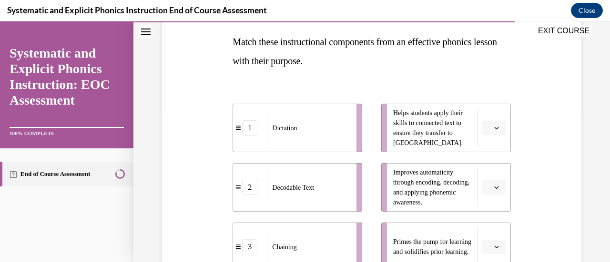
scroll to position [159, 0]
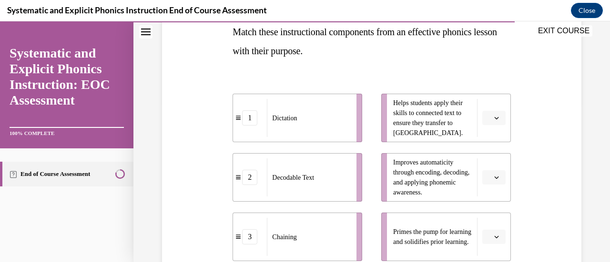
click at [493, 115] on span "button" at bounding box center [496, 118] width 7 height 7
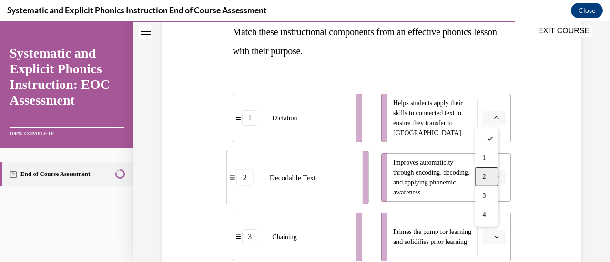
click at [491, 174] on div "2" at bounding box center [485, 177] width 23 height 19
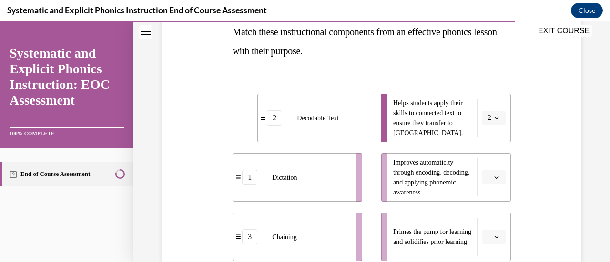
click at [488, 175] on span "Please select an option" at bounding box center [489, 178] width 3 height 10
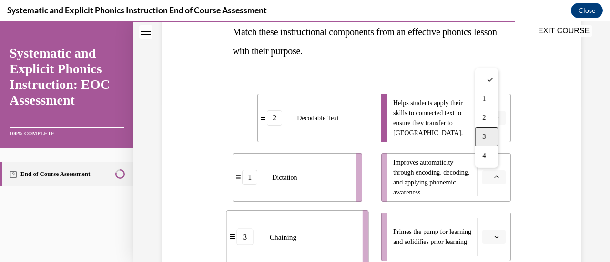
click at [483, 131] on div "3" at bounding box center [485, 137] width 23 height 19
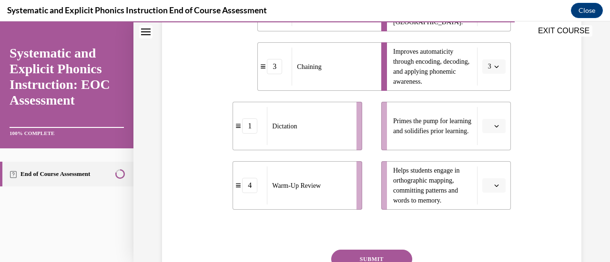
scroll to position [270, 0]
click at [493, 125] on span "button" at bounding box center [496, 125] width 7 height 7
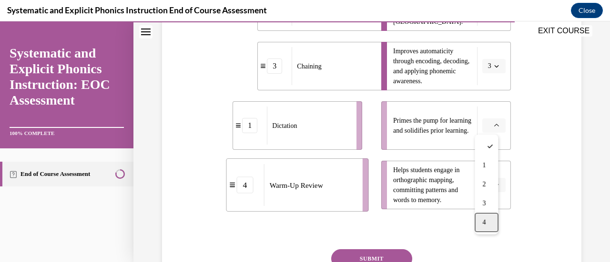
click at [486, 220] on div "4" at bounding box center [485, 222] width 23 height 19
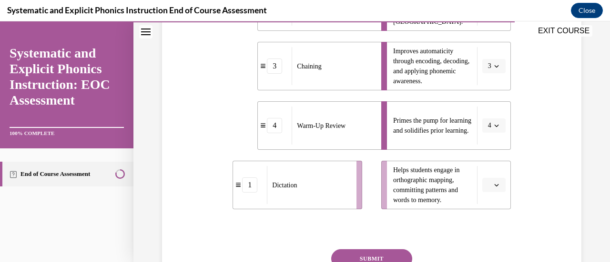
click at [486, 184] on button "button" at bounding box center [493, 185] width 23 height 14
click at [481, 101] on div "1" at bounding box center [485, 106] width 23 height 19
click at [366, 253] on button "SUBMIT" at bounding box center [371, 259] width 81 height 19
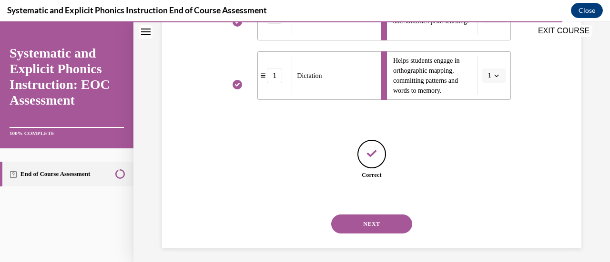
scroll to position [384, 0]
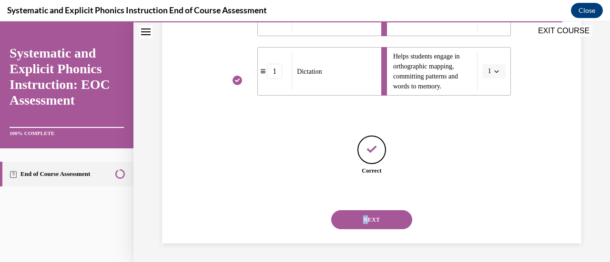
drag, startPoint x: 362, startPoint y: 206, endPoint x: 362, endPoint y: 222, distance: 16.2
click at [362, 222] on div "NEXT" at bounding box center [371, 220] width 278 height 38
click at [362, 222] on button "NEXT" at bounding box center [371, 219] width 81 height 19
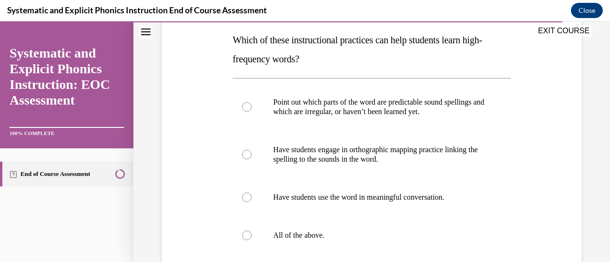
scroll to position [152, 0]
click at [332, 227] on div at bounding box center [371, 235] width 278 height 38
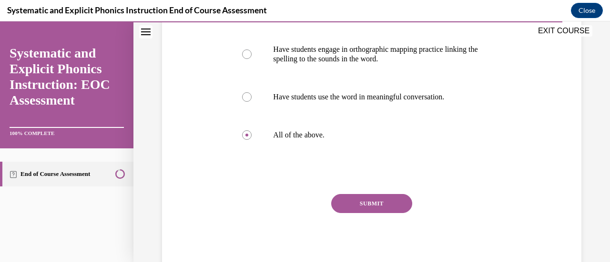
click at [355, 200] on button "SUBMIT" at bounding box center [371, 203] width 81 height 19
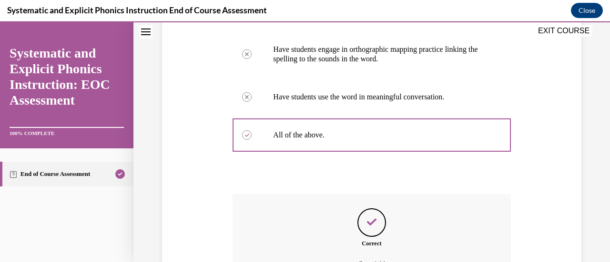
scroll to position [357, 0]
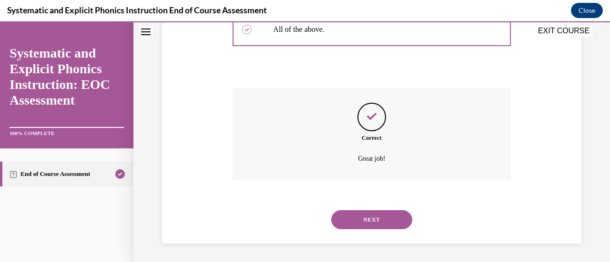
click at [358, 217] on button "NEXT" at bounding box center [371, 219] width 81 height 19
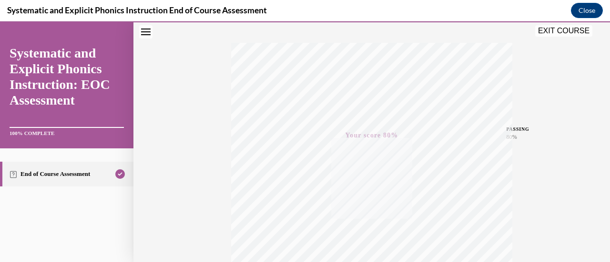
scroll to position [247, 0]
click at [561, 29] on button "EXIT COURSE" at bounding box center [563, 30] width 57 height 11
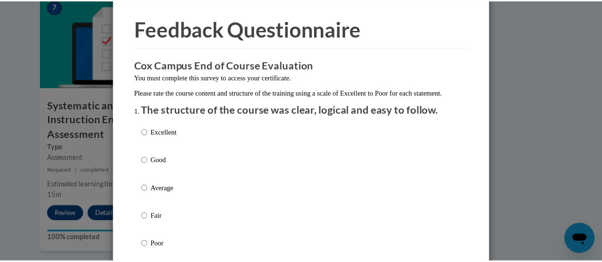
scroll to position [0, 0]
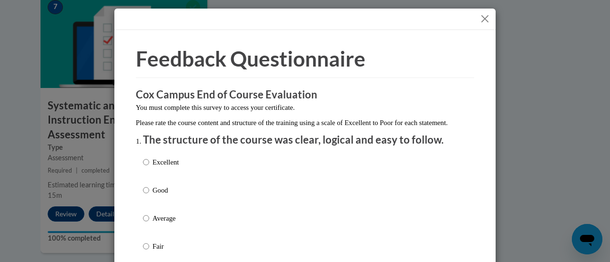
click at [479, 16] on button "Close" at bounding box center [485, 19] width 12 height 12
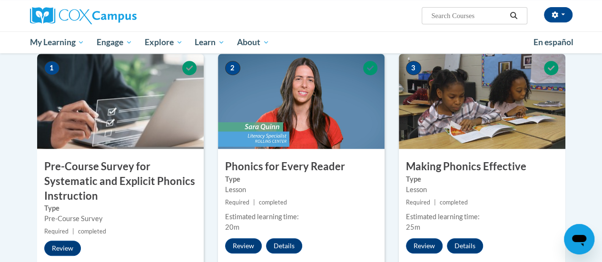
scroll to position [81, 0]
